Goal: Transaction & Acquisition: Download file/media

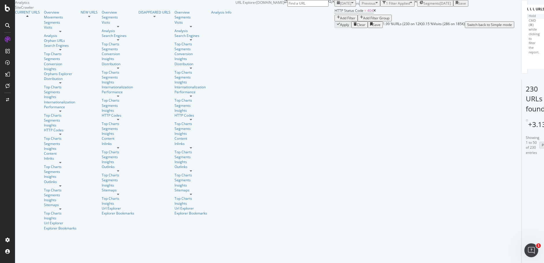
scroll to position [49, 0]
click at [352, 6] on div "button" at bounding box center [353, 3] width 2 height 5
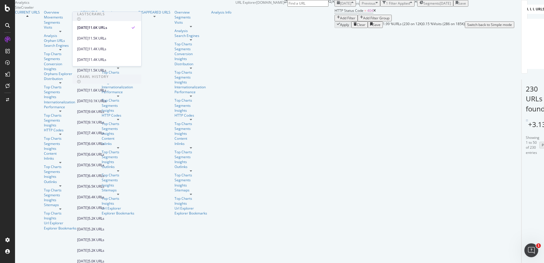
click at [335, 21] on div "HTTP Status Code = 404 Add Filter Add Filter Group" at bounding box center [425, 14] width 180 height 15
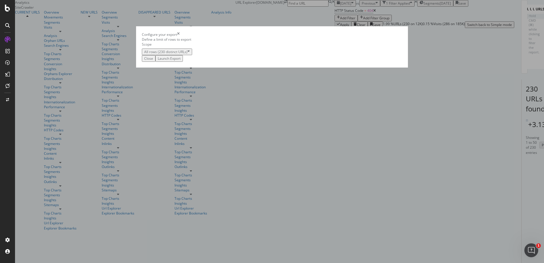
click at [181, 61] on div "Launch Export" at bounding box center [169, 58] width 23 height 5
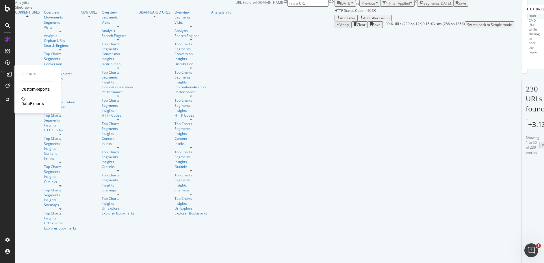
click at [37, 101] on div "DataExports" at bounding box center [32, 104] width 23 height 6
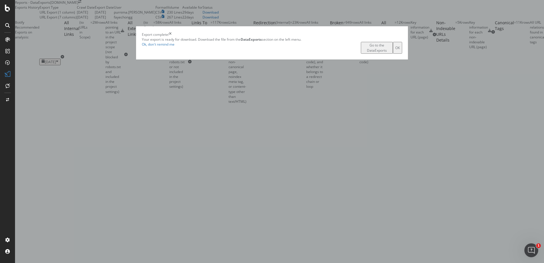
click at [363, 53] on div "Go to the DataExports" at bounding box center [377, 48] width 28 height 10
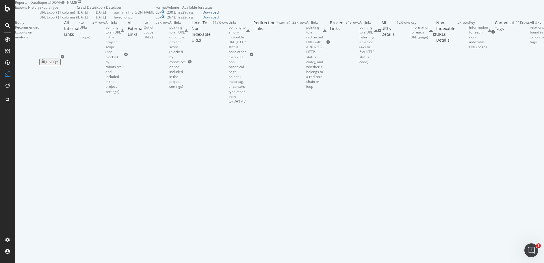
click at [219, 15] on div "Download" at bounding box center [211, 12] width 16 height 5
